Goal: Communication & Community: Ask a question

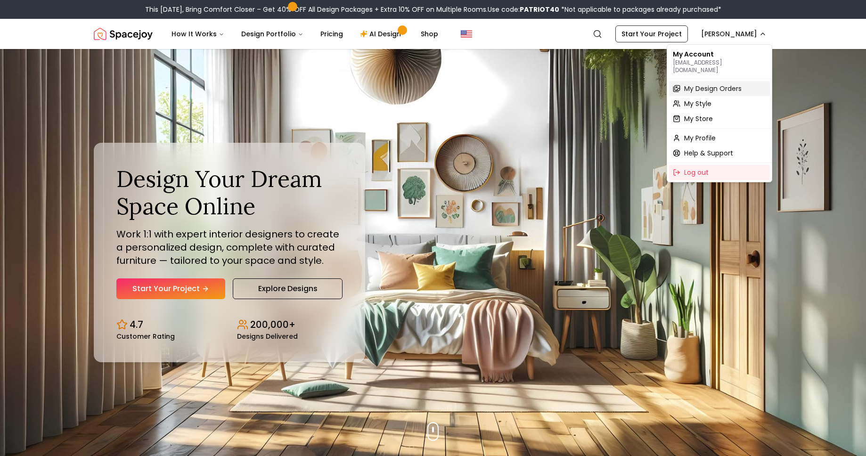
click at [678, 82] on div "My Design Orders" at bounding box center [719, 88] width 101 height 15
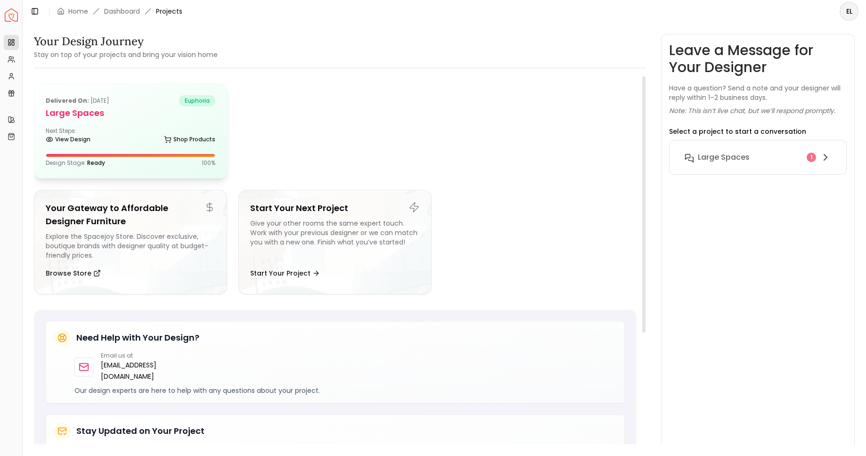
click at [170, 122] on div "Delivered on: Jul 28, 2025 euphoria Large Spaces Next Steps: View Design Shop P…" at bounding box center [130, 131] width 192 height 94
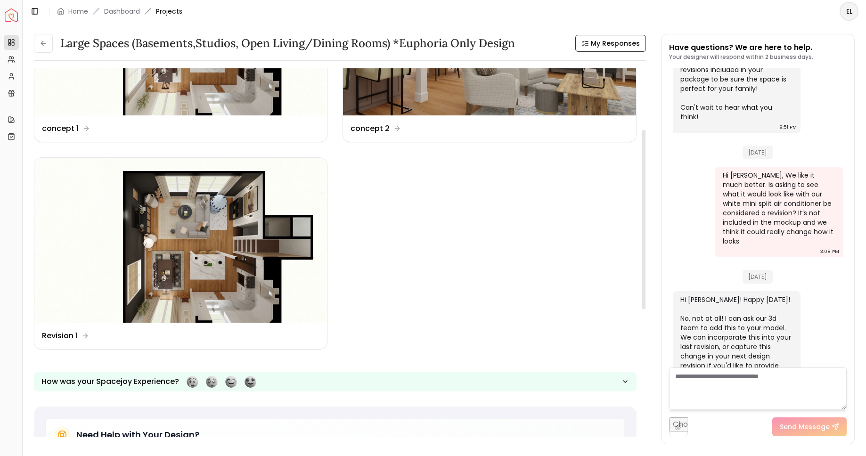
scroll to position [123, 0]
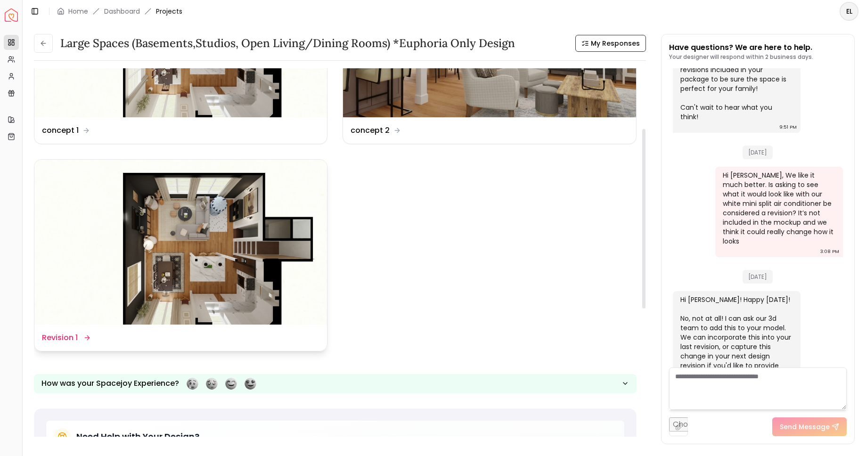
click at [78, 338] on div "Design Name Revision 1" at bounding box center [65, 337] width 47 height 11
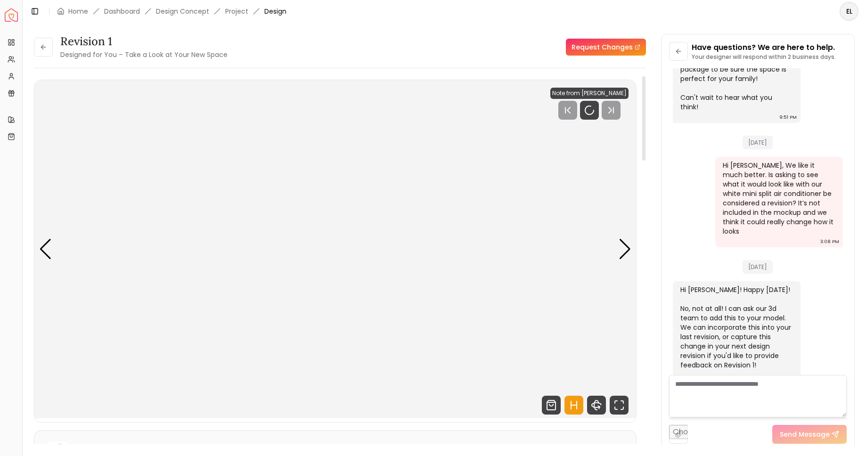
scroll to position [2533, 0]
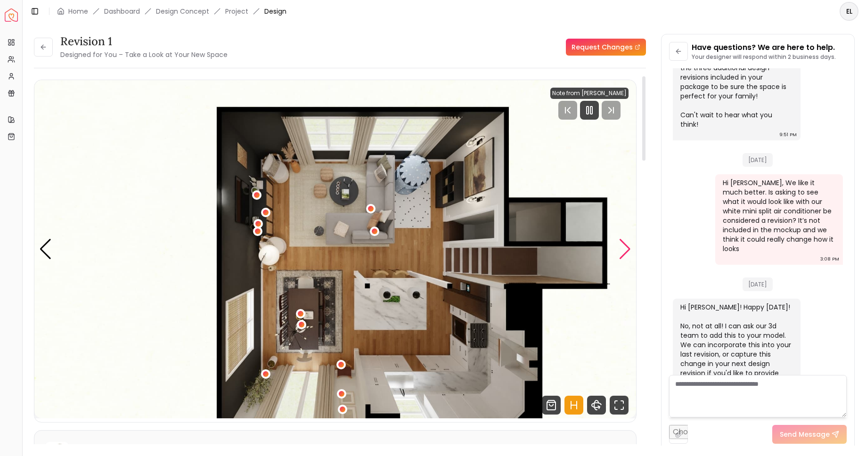
click at [626, 249] on div "Next slide" at bounding box center [625, 249] width 13 height 21
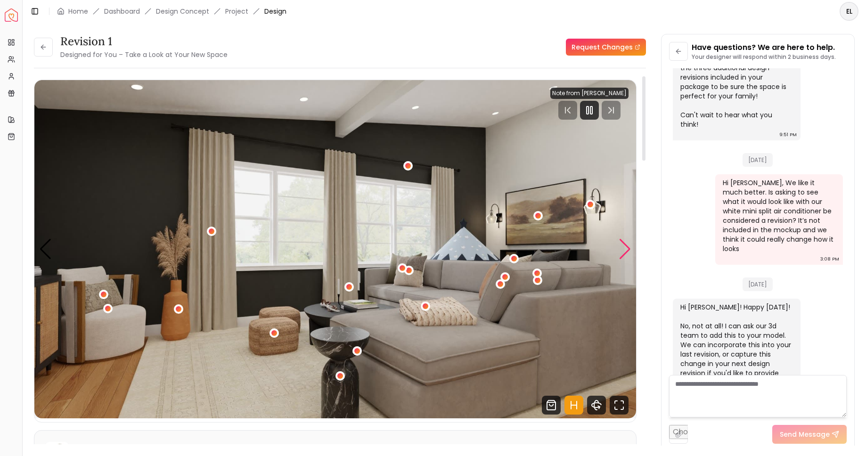
click at [626, 249] on div "Next slide" at bounding box center [625, 249] width 13 height 21
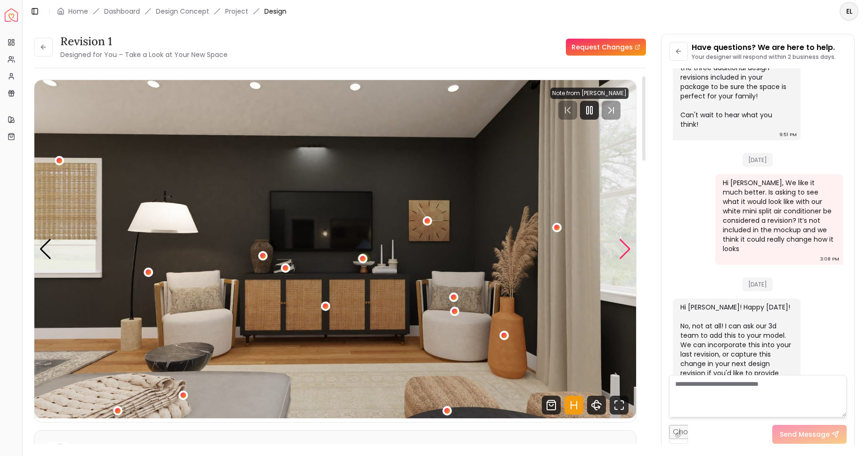
click at [626, 249] on div "Next slide" at bounding box center [625, 249] width 13 height 21
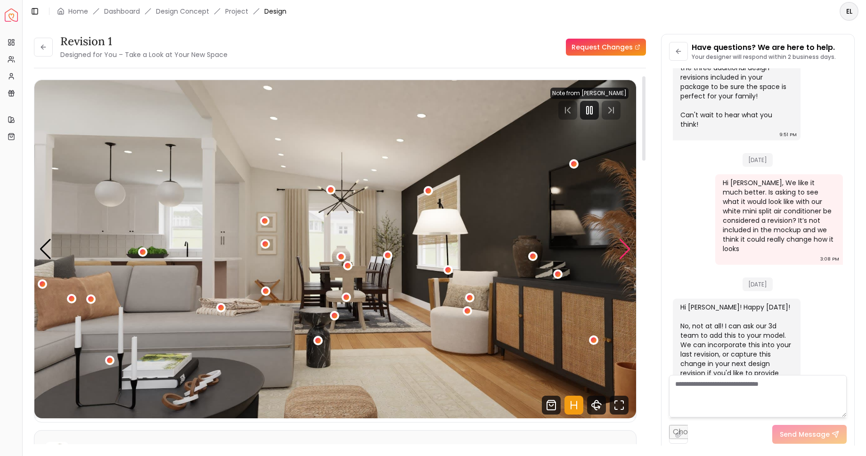
click at [626, 249] on div "Next slide" at bounding box center [625, 249] width 13 height 21
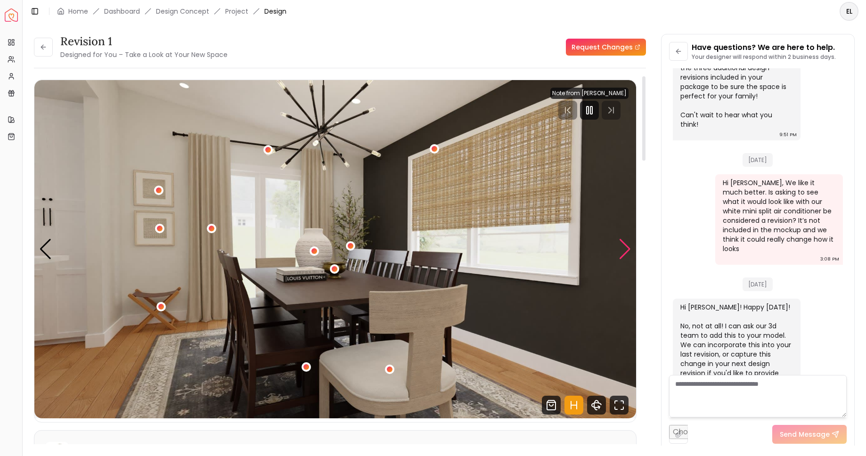
click at [626, 249] on div "Next slide" at bounding box center [625, 249] width 13 height 21
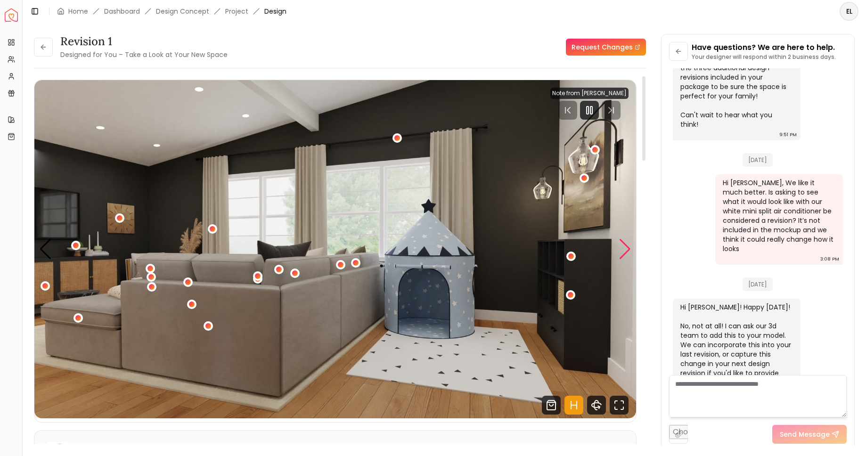
click at [626, 249] on div "Next slide" at bounding box center [625, 249] width 13 height 21
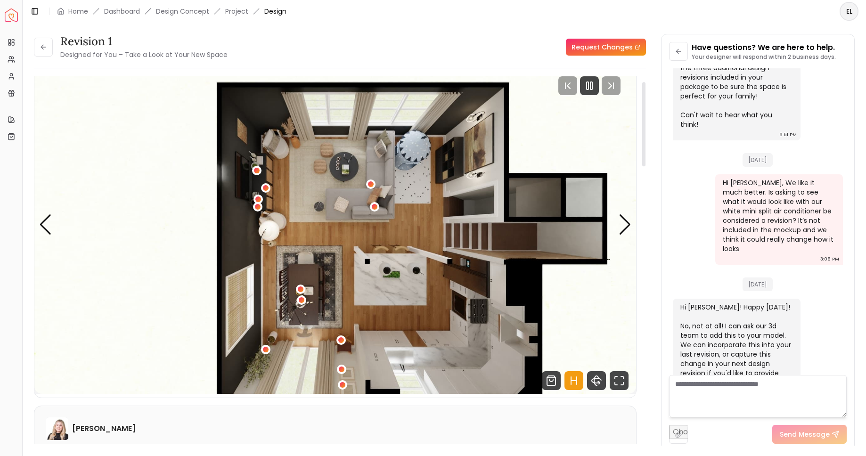
scroll to position [26, 0]
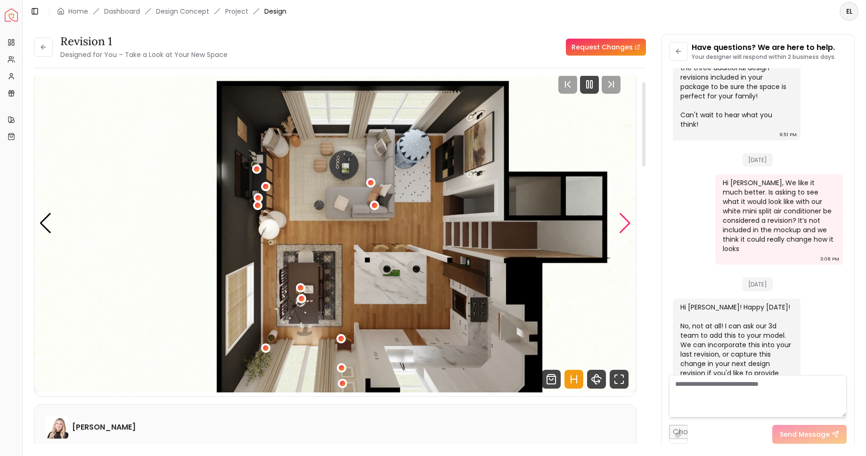
click at [629, 221] on div "Next slide" at bounding box center [625, 223] width 13 height 21
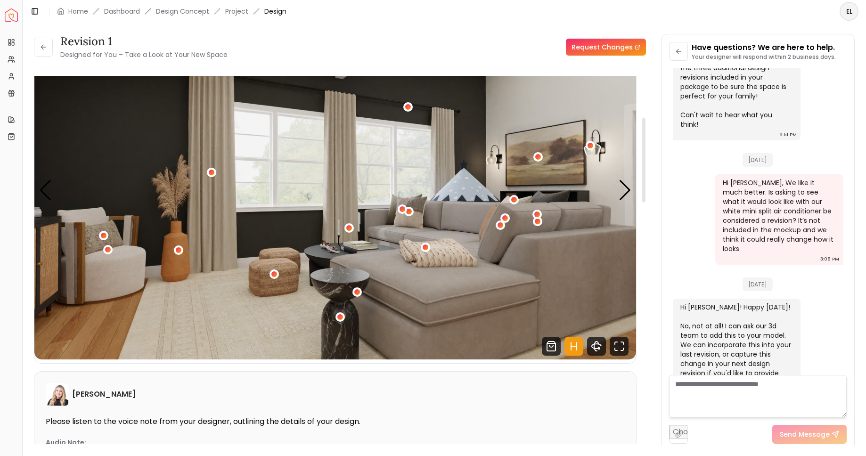
scroll to position [0, 0]
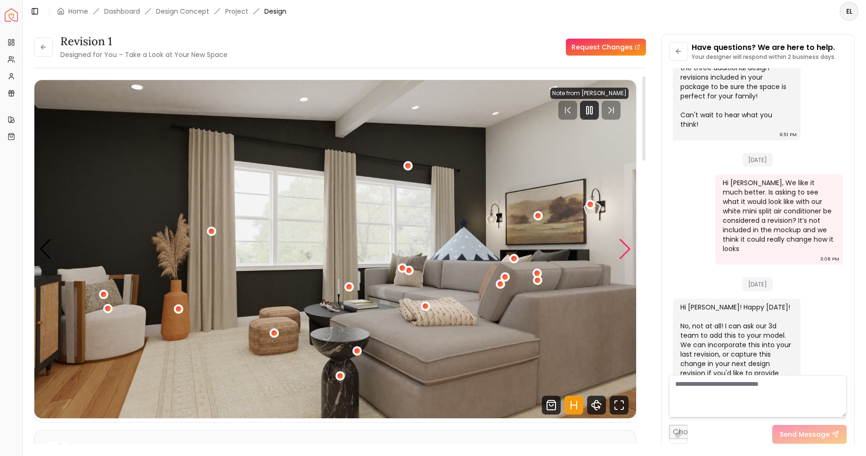
click at [619, 252] on div "Next slide" at bounding box center [625, 249] width 13 height 21
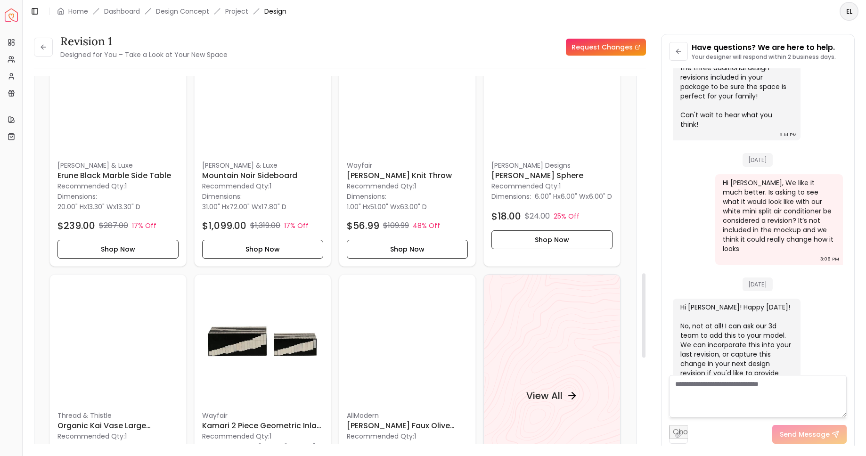
scroll to position [865, 0]
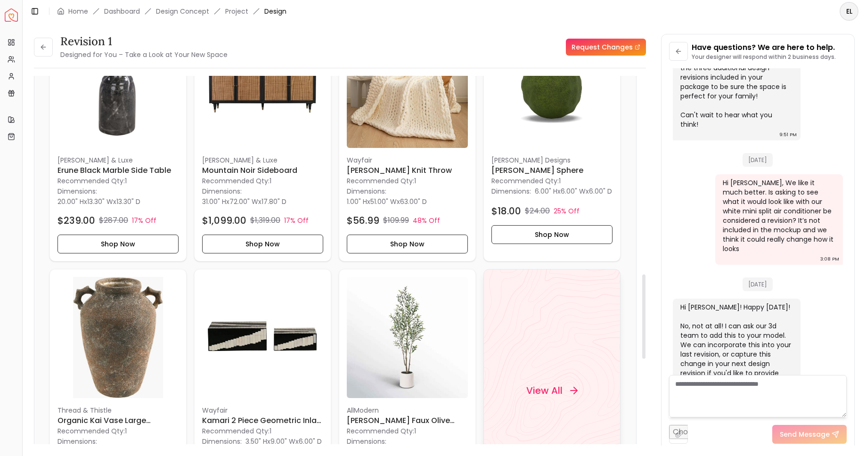
click at [566, 390] on div "View All" at bounding box center [552, 390] width 74 height 28
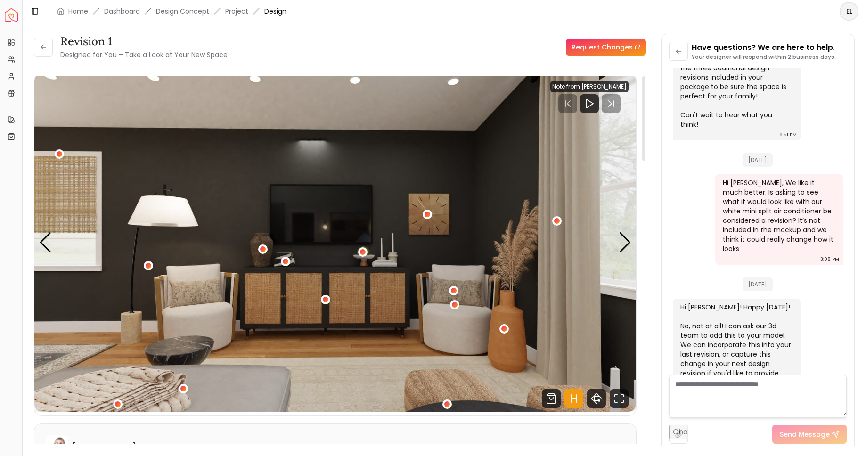
scroll to position [0, 0]
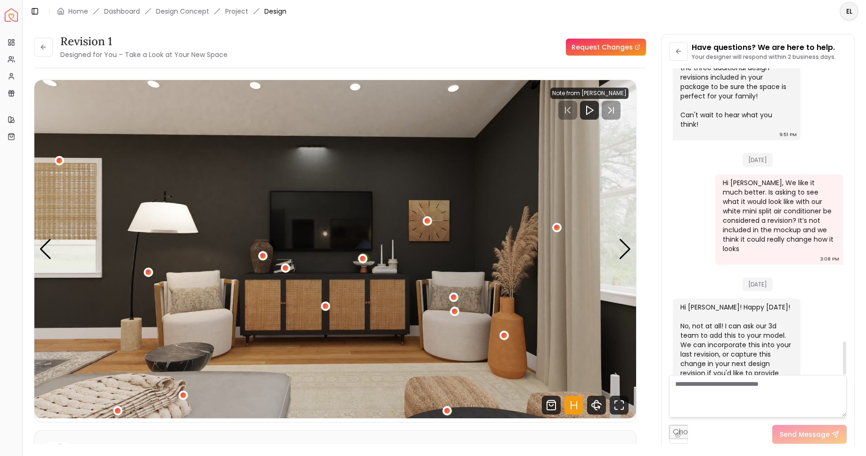
click at [719, 384] on textarea at bounding box center [758, 396] width 178 height 42
click at [622, 250] on div "Next slide" at bounding box center [625, 249] width 13 height 21
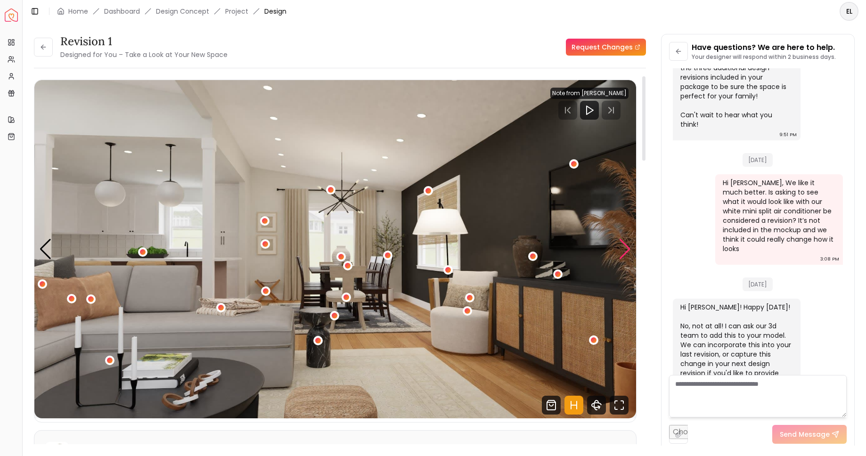
click at [622, 250] on div "Next slide" at bounding box center [625, 249] width 13 height 21
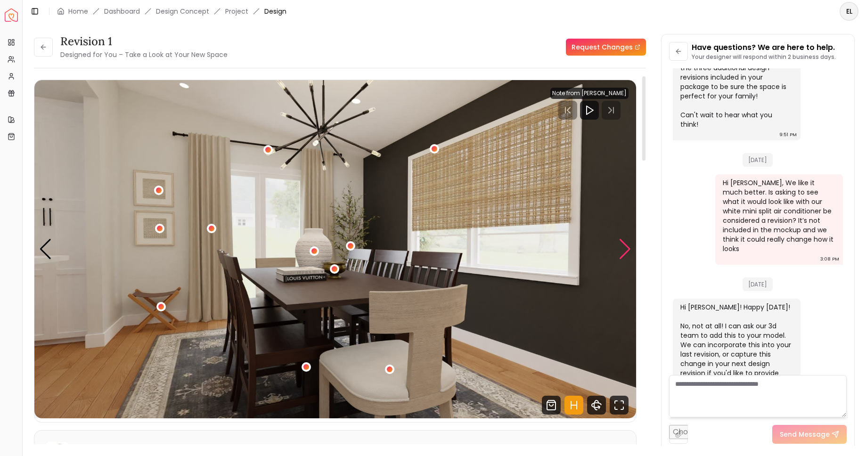
click at [622, 250] on div "Next slide" at bounding box center [625, 249] width 13 height 21
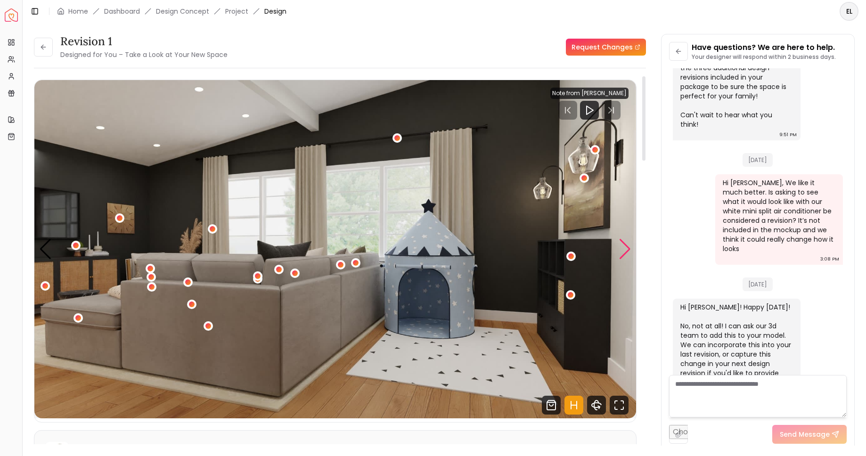
click at [622, 250] on div "Next slide" at bounding box center [625, 249] width 13 height 21
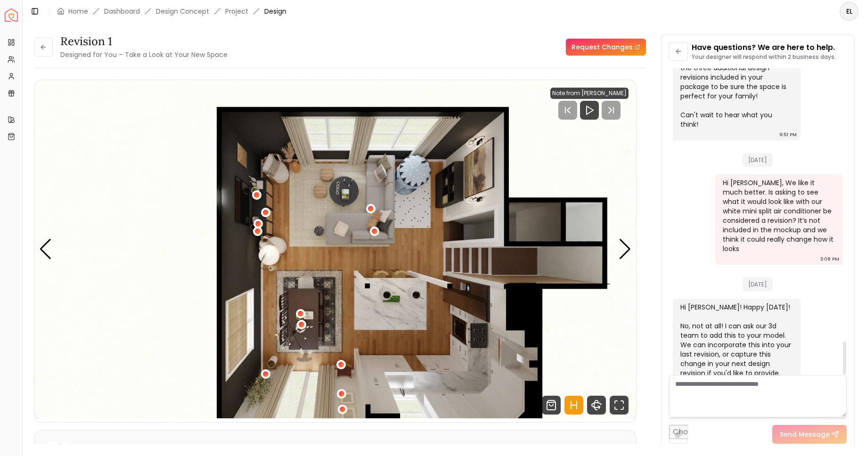
click at [740, 395] on textarea at bounding box center [758, 396] width 178 height 42
type textarea "*"
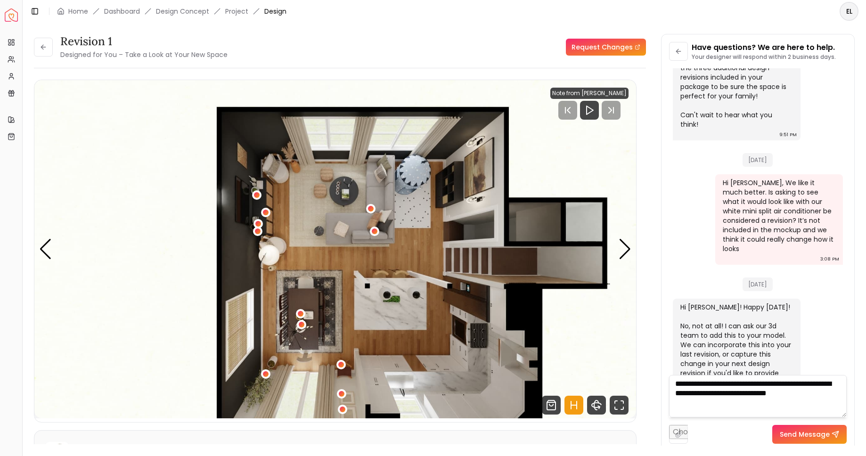
type textarea "**********"
click at [812, 435] on button "Send Message" at bounding box center [809, 434] width 74 height 19
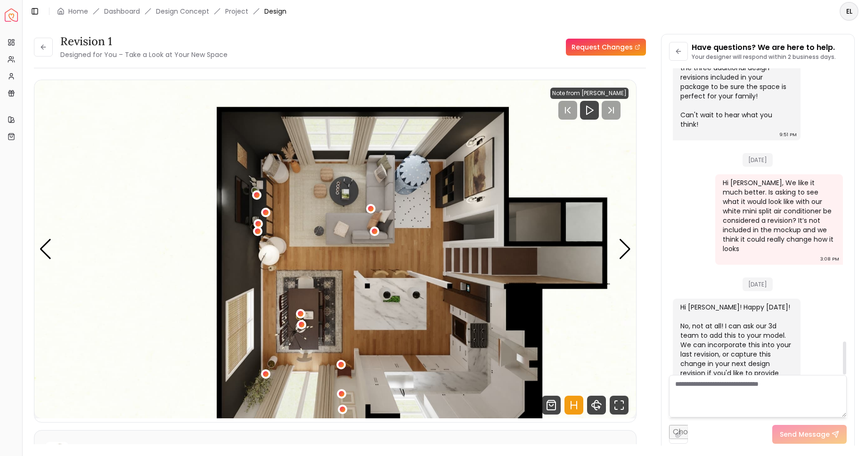
scroll to position [2550, 0]
